Goal: Navigation & Orientation: Find specific page/section

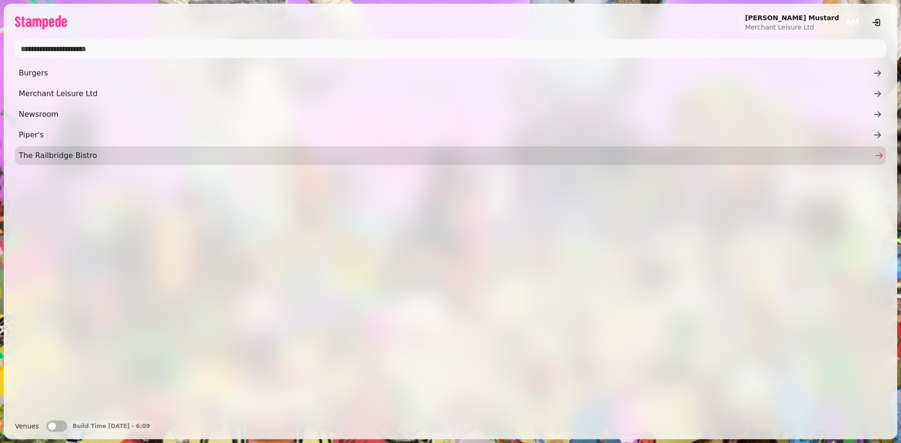
click at [48, 154] on span "The Railbridge Bistro" at bounding box center [446, 155] width 854 height 11
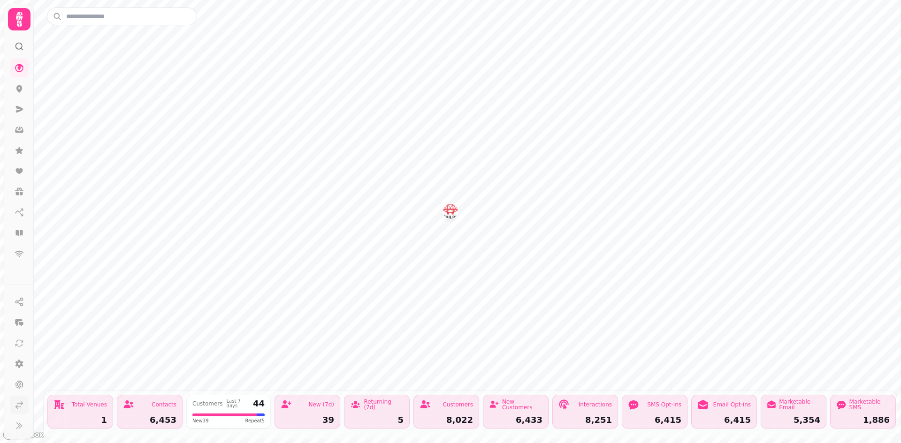
click at [17, 407] on icon at bounding box center [19, 405] width 7 height 7
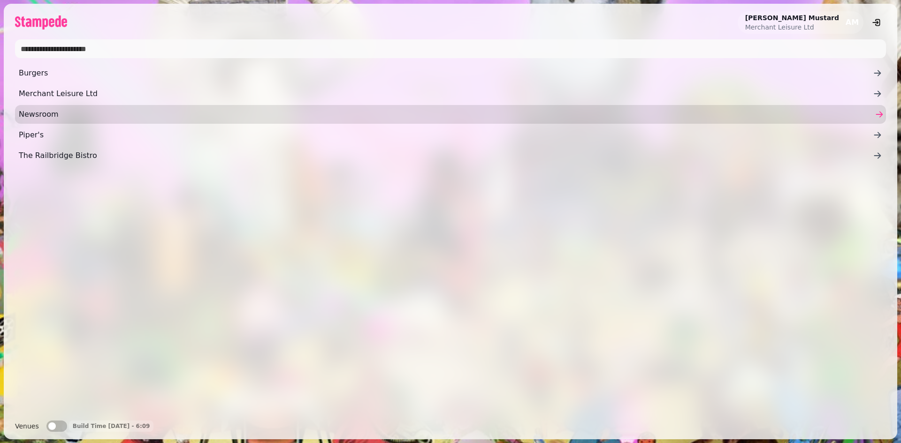
click at [45, 113] on span "Newsroom" at bounding box center [446, 114] width 854 height 11
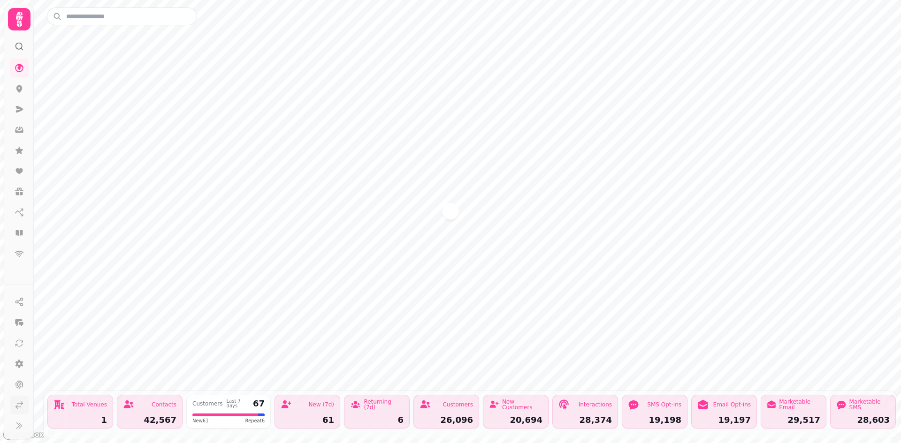
click at [21, 404] on icon at bounding box center [19, 405] width 9 height 9
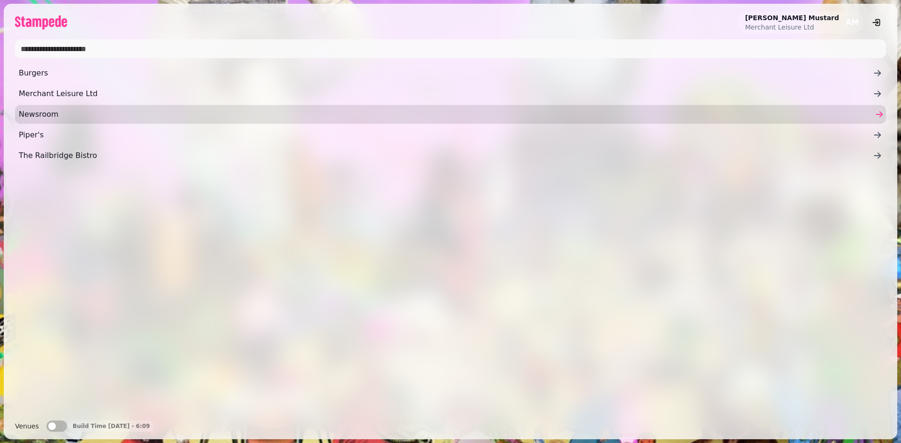
click at [35, 116] on span "Newsroom" at bounding box center [446, 114] width 854 height 11
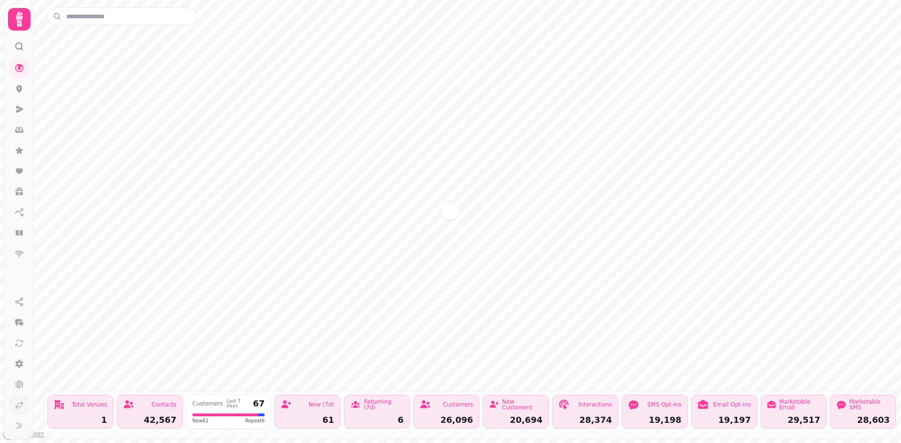
click at [19, 408] on icon at bounding box center [19, 405] width 9 height 9
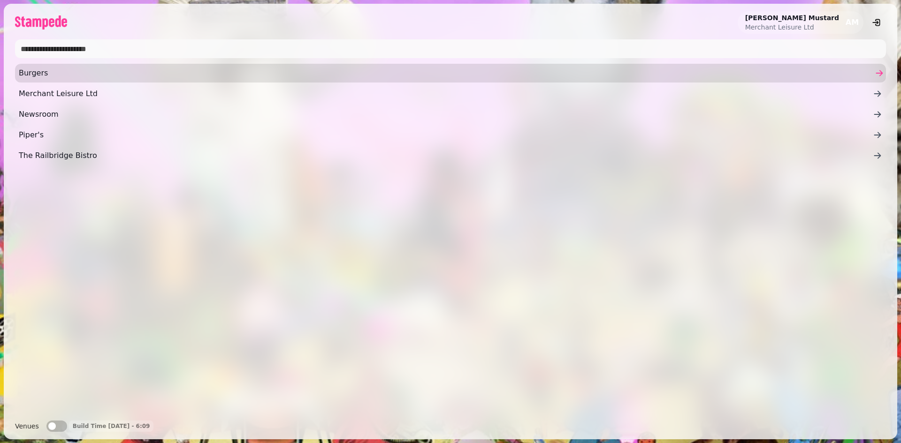
click at [53, 78] on span "Burgers" at bounding box center [446, 73] width 854 height 11
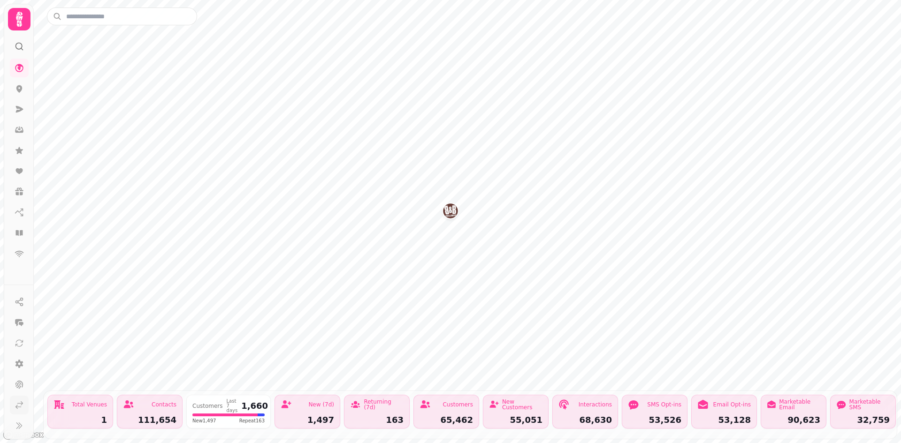
click at [17, 404] on icon at bounding box center [19, 405] width 9 height 9
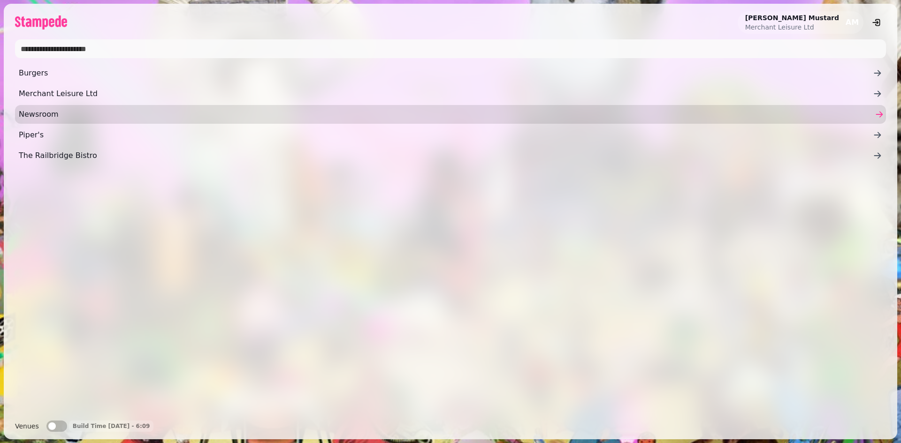
click at [46, 117] on span "Newsroom" at bounding box center [446, 114] width 854 height 11
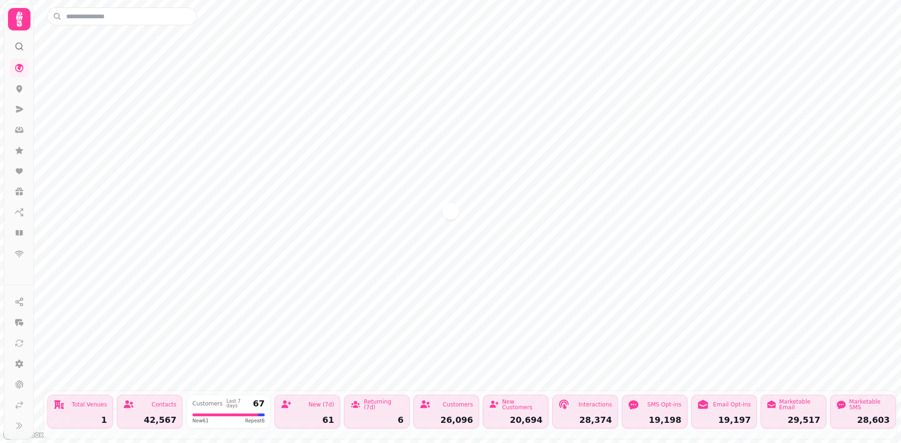
click at [440, 403] on div "Customers" at bounding box center [445, 404] width 53 height 11
click at [17, 251] on icon at bounding box center [19, 254] width 9 height 7
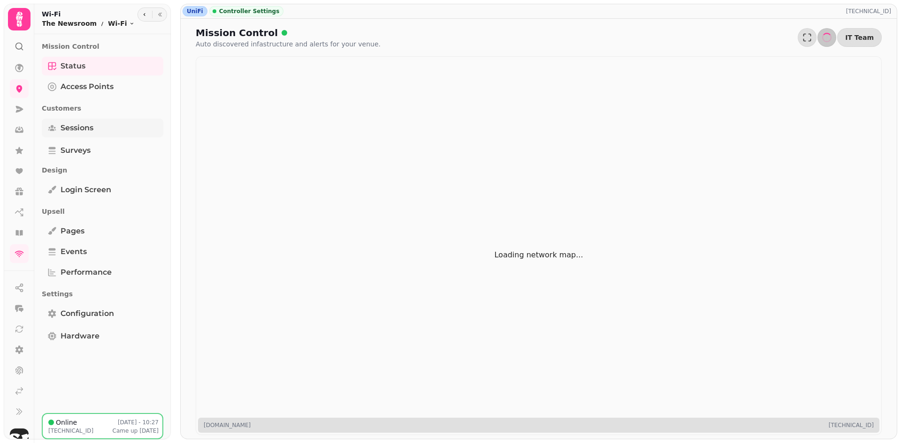
click at [79, 126] on span "Sessions" at bounding box center [77, 127] width 33 height 11
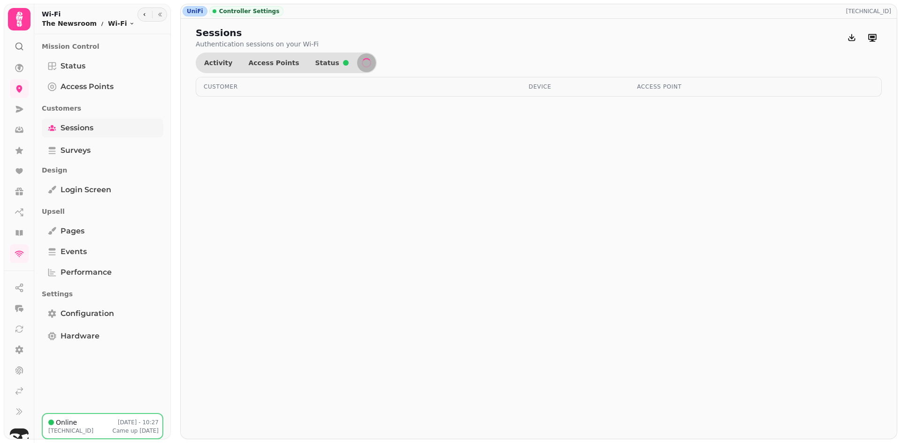
select select "**"
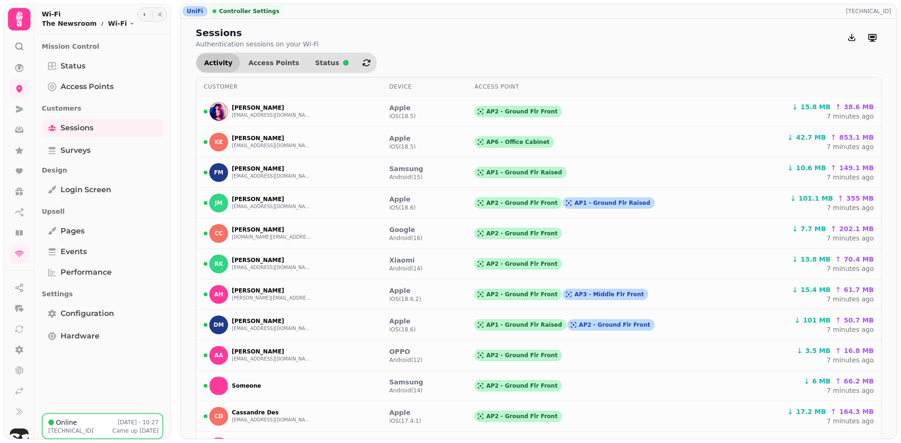
click at [208, 64] on span "Activity" at bounding box center [218, 63] width 28 height 7
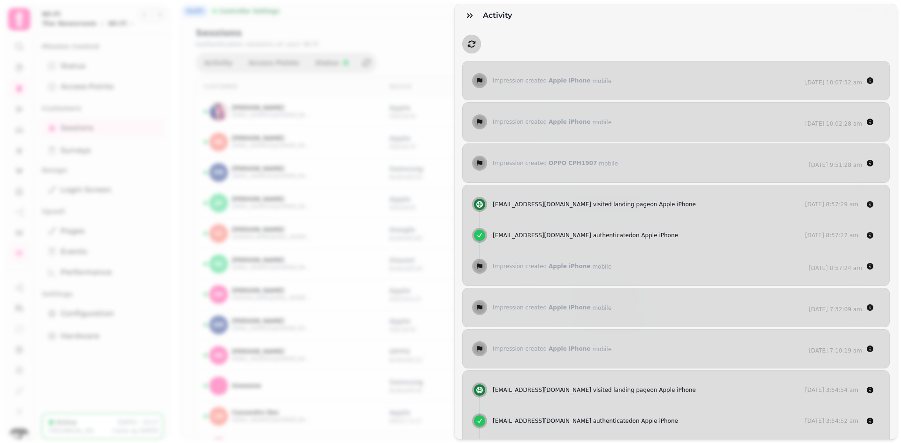
click at [472, 44] on icon "button" at bounding box center [471, 43] width 9 height 9
click at [468, 17] on icon "button" at bounding box center [470, 15] width 6 height 5
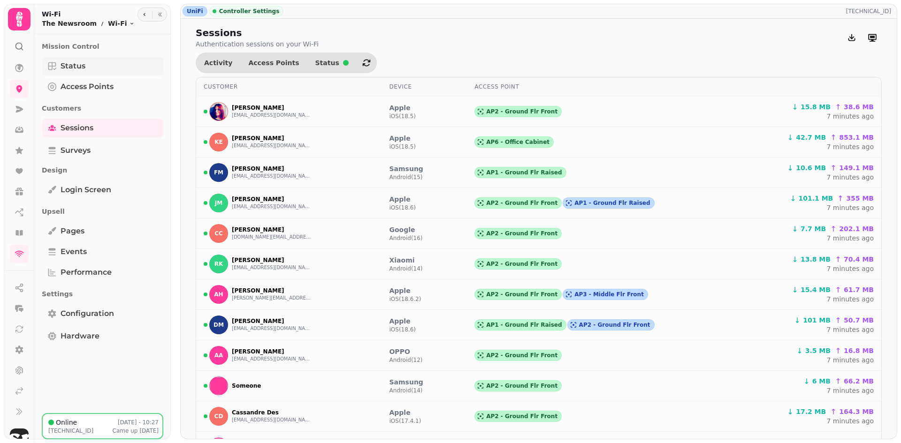
click at [72, 65] on span "Status" at bounding box center [73, 66] width 25 height 11
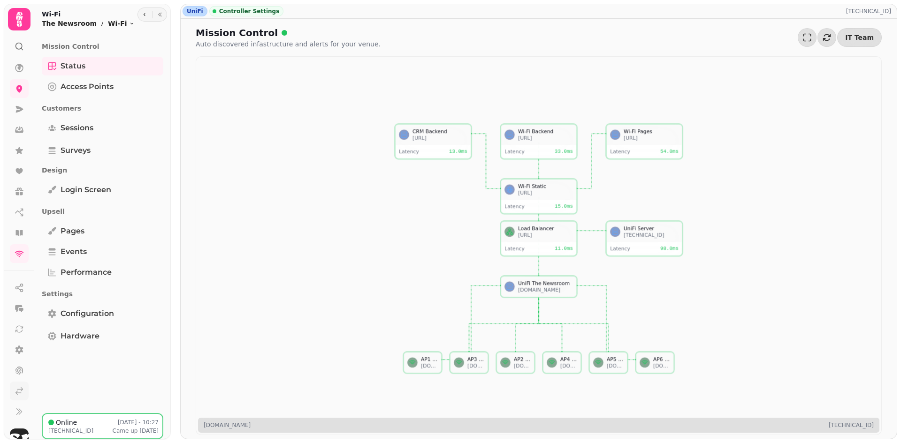
click at [20, 397] on link at bounding box center [19, 391] width 19 height 19
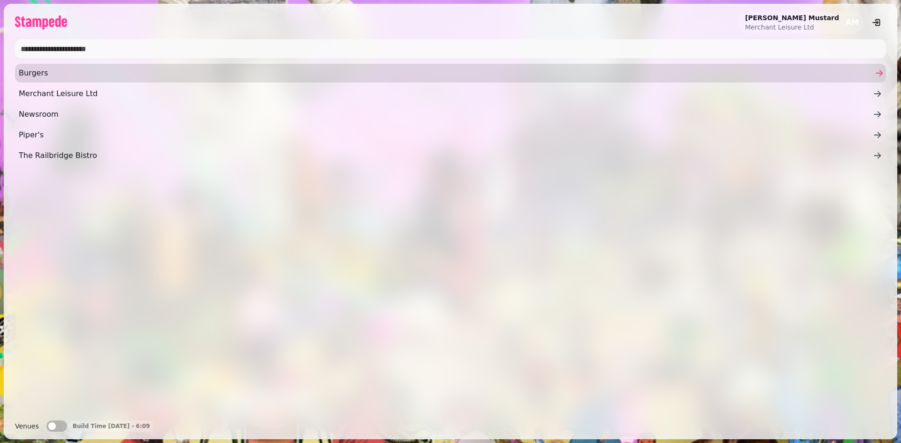
click at [32, 75] on span "Burgers" at bounding box center [446, 73] width 854 height 11
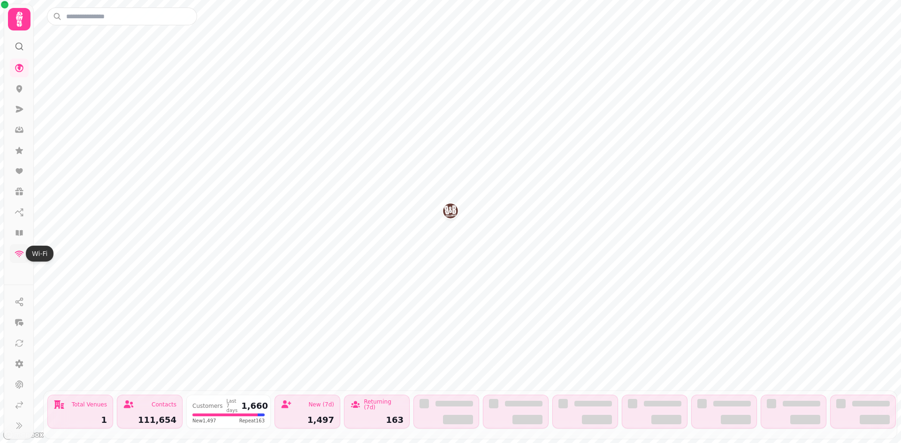
click at [18, 257] on icon at bounding box center [19, 253] width 9 height 9
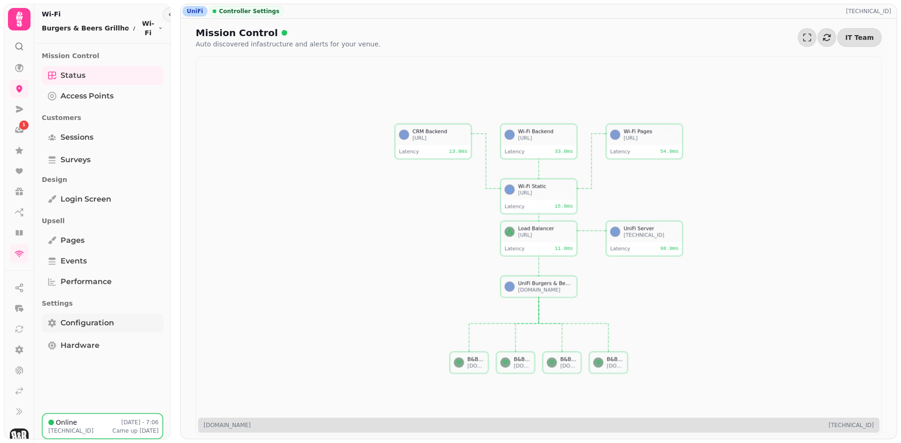
click at [76, 321] on span "Configuration" at bounding box center [87, 323] width 53 height 11
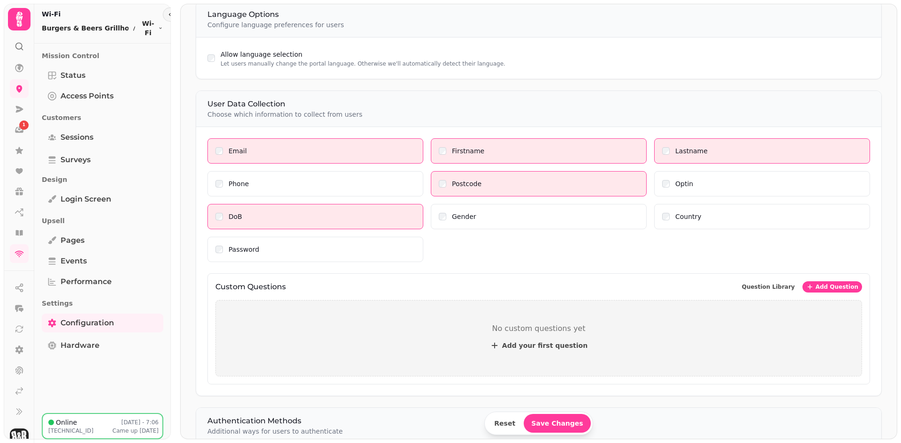
scroll to position [42, 0]
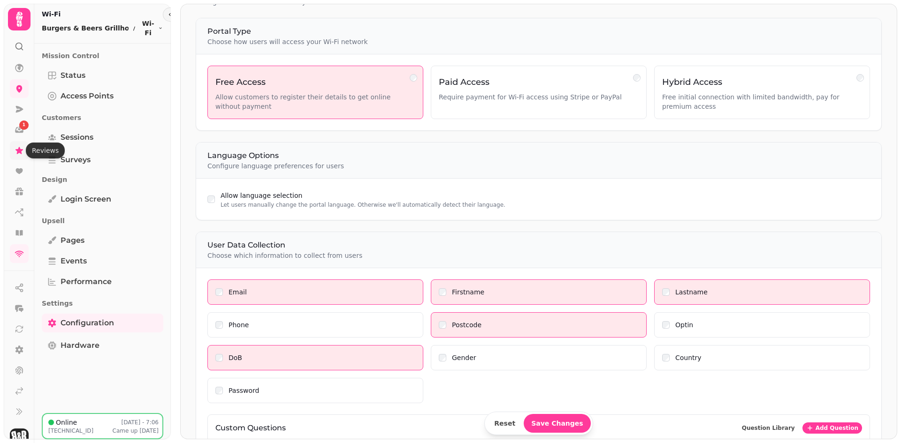
click at [17, 154] on icon at bounding box center [19, 150] width 9 height 9
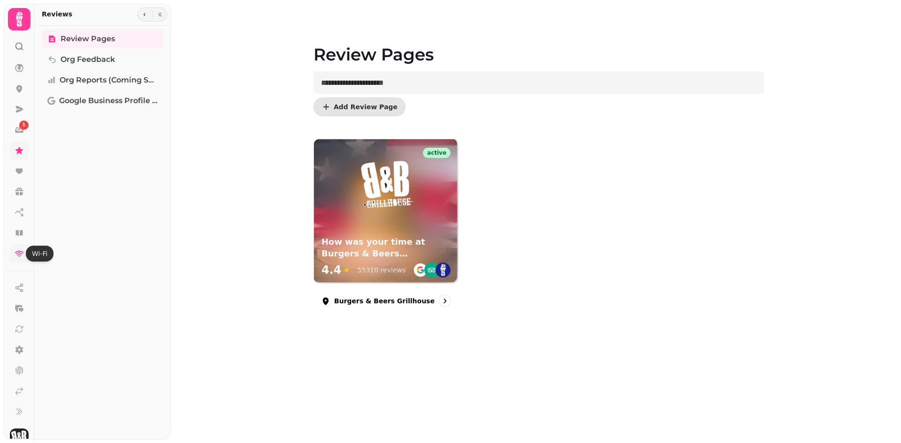
click at [15, 255] on icon at bounding box center [19, 253] width 9 height 9
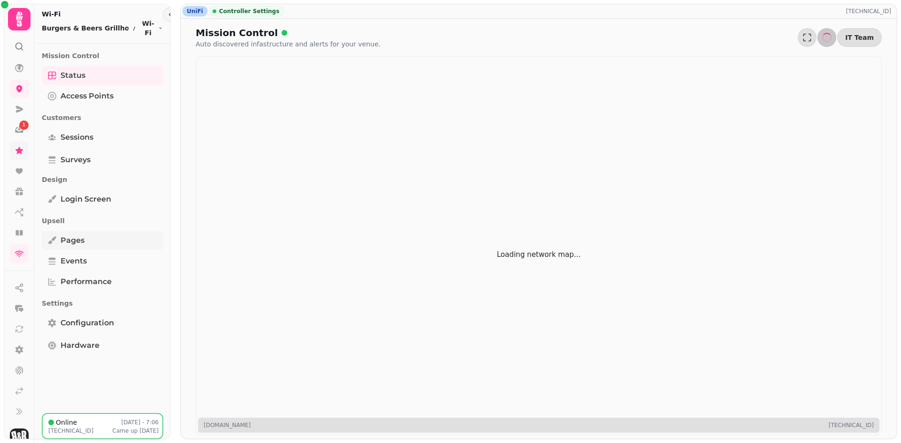
click at [71, 240] on span "Pages" at bounding box center [73, 240] width 24 height 11
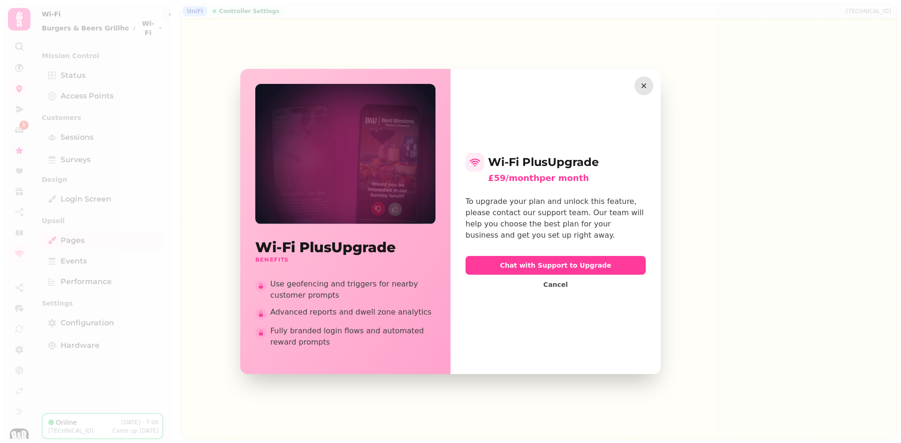
click at [641, 88] on icon "button" at bounding box center [643, 85] width 9 height 9
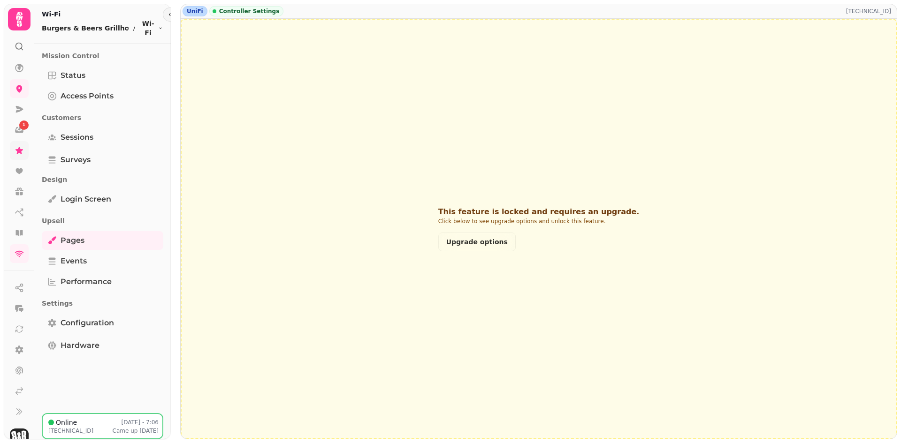
click at [20, 21] on icon at bounding box center [19, 19] width 19 height 19
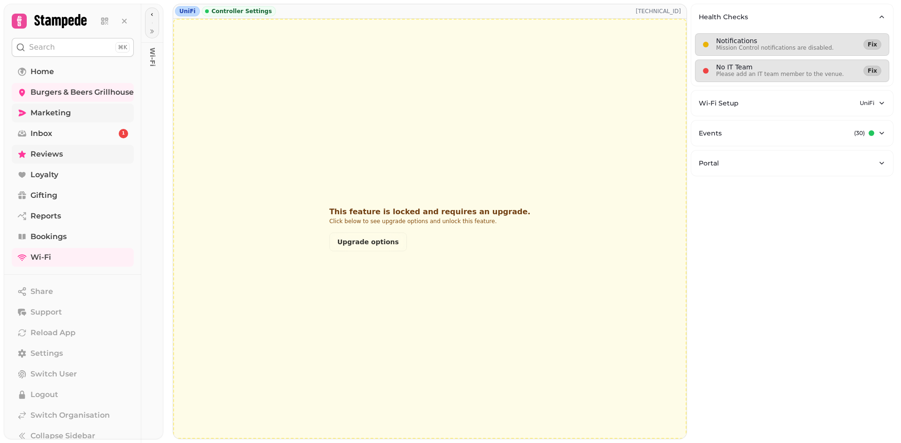
click at [37, 116] on span "Marketing" at bounding box center [50, 112] width 40 height 11
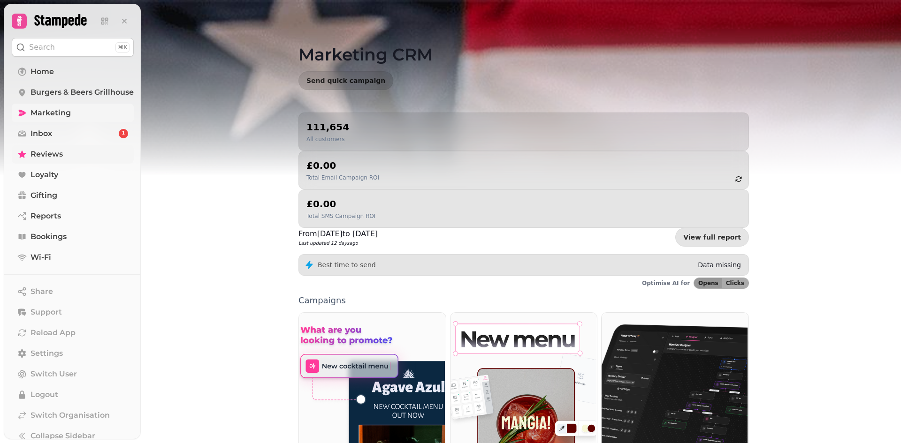
click at [47, 113] on span "Marketing" at bounding box center [50, 112] width 40 height 11
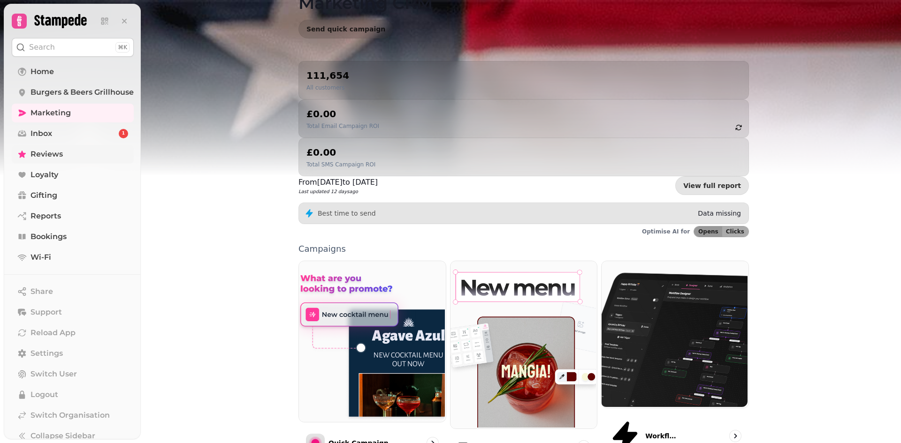
scroll to position [143, 0]
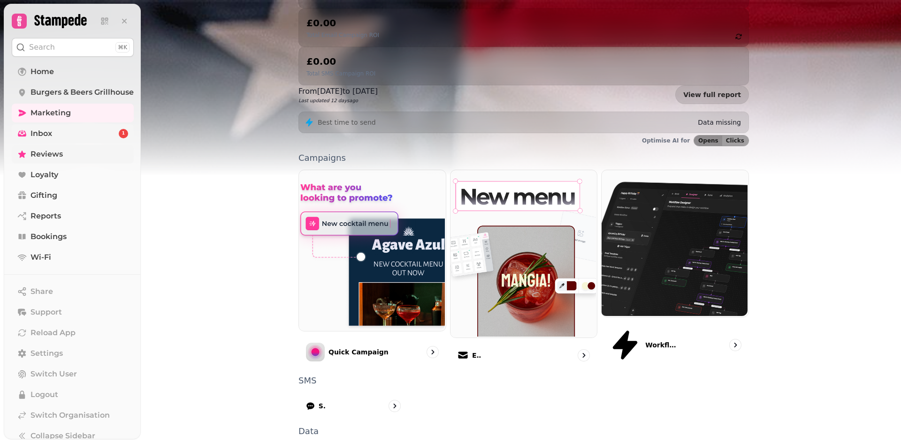
click at [45, 135] on span "Inbox" at bounding box center [41, 133] width 22 height 11
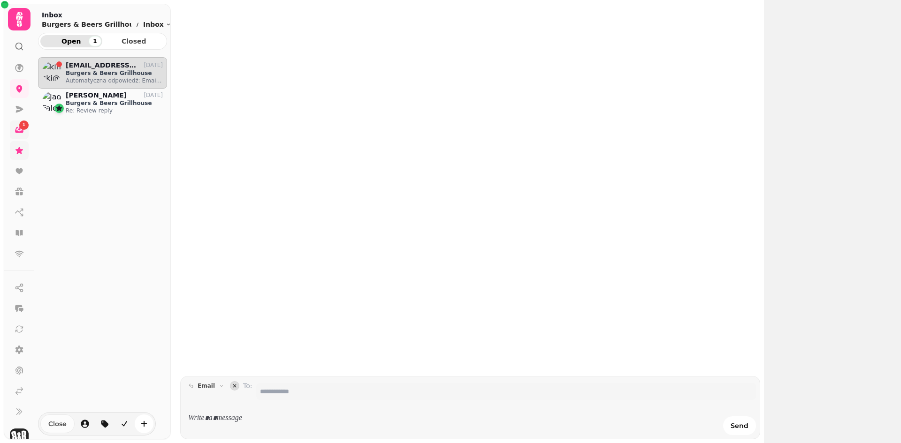
scroll to position [364, 122]
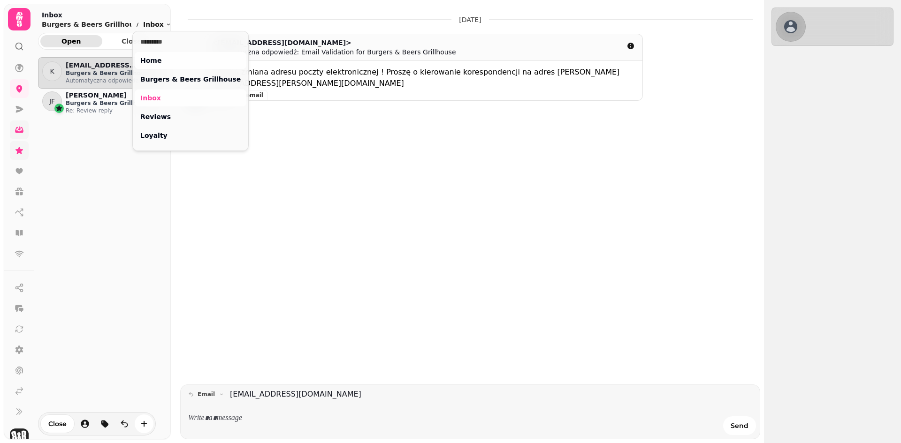
click at [152, 25] on html "13 May, 2025 <kinelski@tlen.pl> Automatyczna odpowiedź: Email Validation for Bu…" at bounding box center [450, 221] width 901 height 443
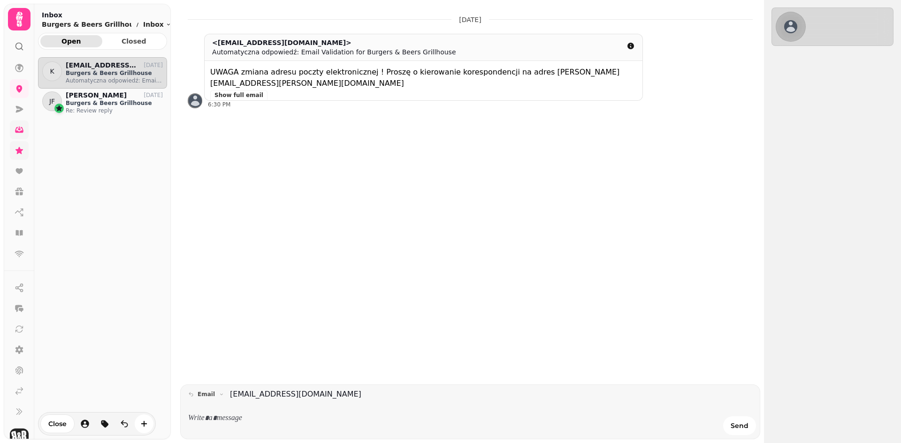
click at [78, 213] on div "K kinelski@tlen.pl 13 May Burgers & Beers Grillhouse Automatyczna odpowiedź: Em…" at bounding box center [102, 242] width 129 height 371
click at [13, 391] on link at bounding box center [19, 391] width 19 height 19
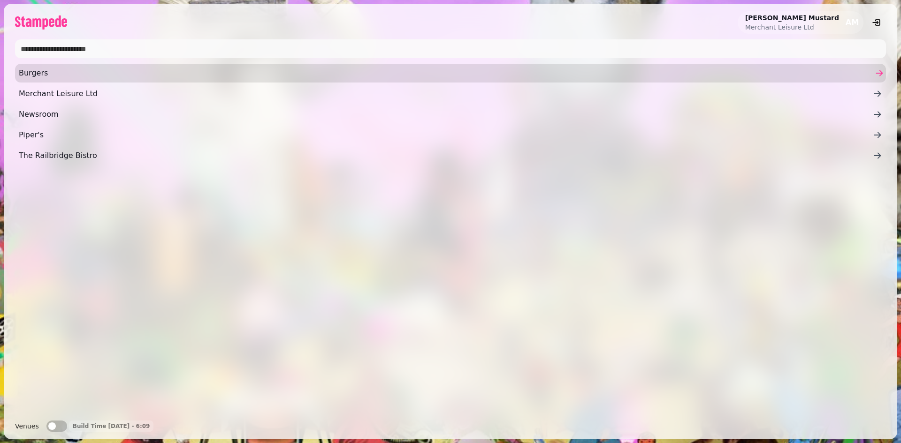
click at [44, 76] on span "Burgers" at bounding box center [446, 73] width 854 height 11
